Goal: Find specific page/section: Find specific page/section

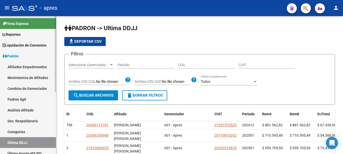
click at [16, 55] on span "Padrón" at bounding box center [11, 56] width 16 height 6
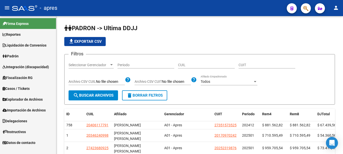
click at [16, 55] on span "Padrón" at bounding box center [11, 56] width 16 height 6
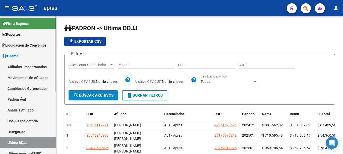
click at [16, 55] on span "Padrón" at bounding box center [11, 56] width 16 height 6
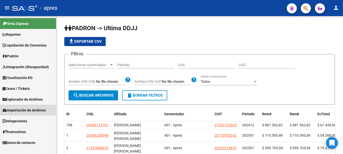
click at [26, 111] on span "Importación de Archivos" at bounding box center [24, 110] width 43 height 6
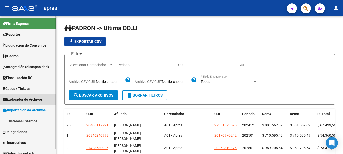
click at [27, 100] on span "Explorador de Archivos" at bounding box center [23, 99] width 40 height 6
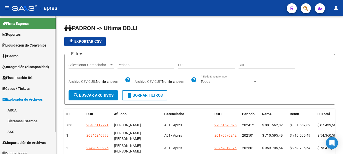
click at [13, 130] on link "SSS" at bounding box center [28, 131] width 56 height 11
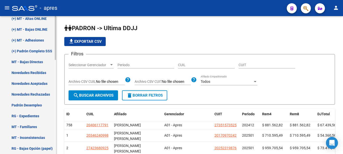
scroll to position [165, 0]
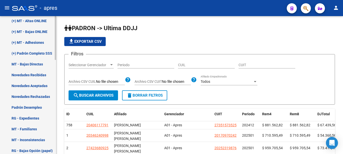
click at [55, 106] on div "Firma Express Reportes Ingresos Percibidos Análisis de todos los conceptos (his…" at bounding box center [28, 68] width 57 height 434
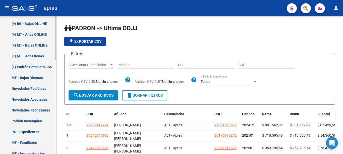
scroll to position [144, 0]
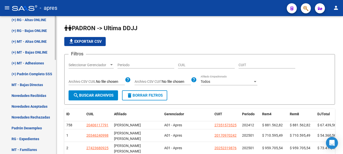
click at [56, 60] on div at bounding box center [55, 38] width 1 height 44
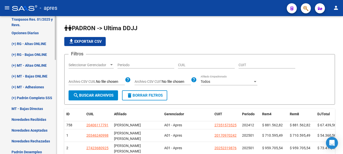
scroll to position [116, 0]
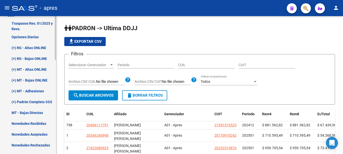
click at [57, 72] on mat-sidenav-container "Firma Express Reportes Ingresos Percibidos Análisis de todos los conceptos (his…" at bounding box center [171, 85] width 343 height 138
click at [36, 58] on link "(+) RG - Bajas ONLINE" at bounding box center [28, 58] width 56 height 11
